Goal: Information Seeking & Learning: Learn about a topic

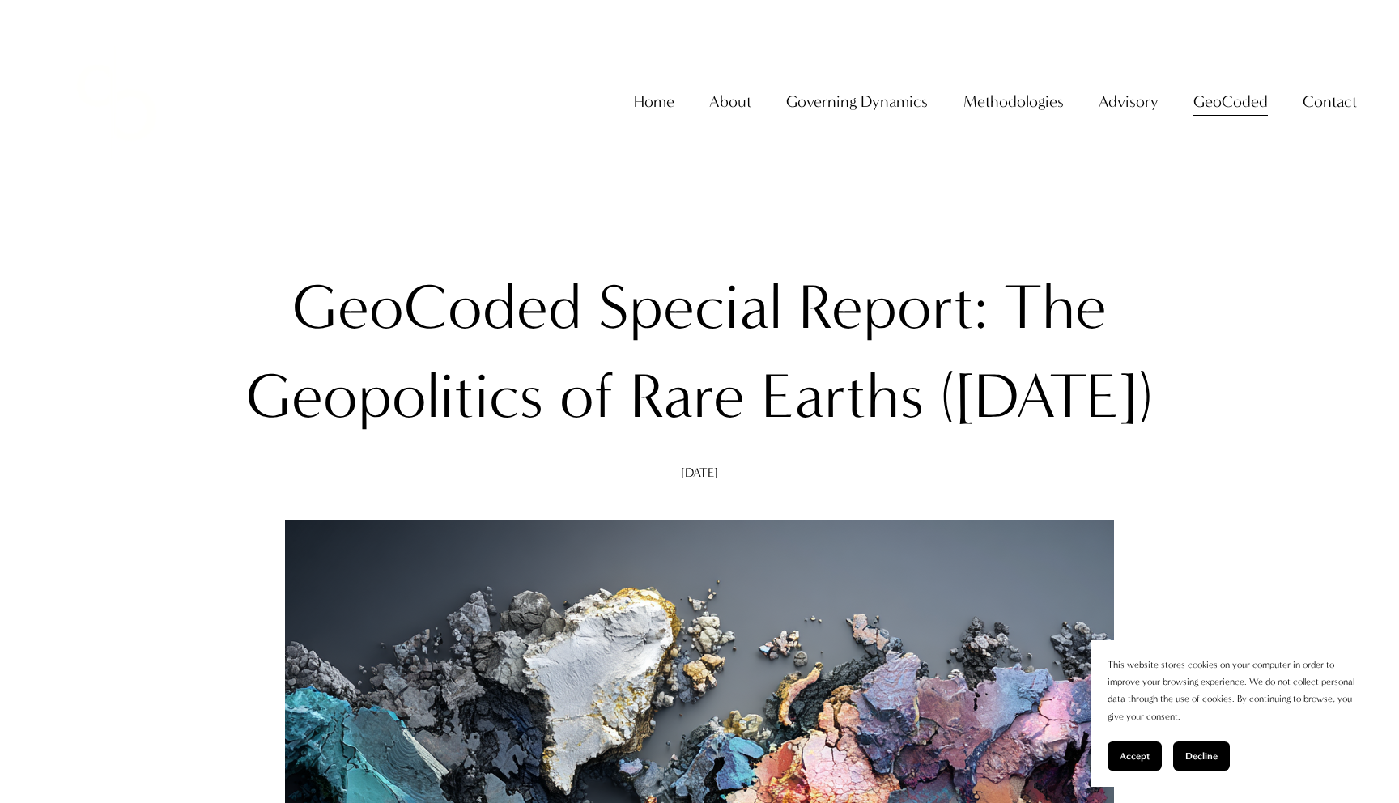
click at [0, 0] on link "About The Firm" at bounding box center [0, 0] width 0 height 0
